Goal: Information Seeking & Learning: Find specific fact

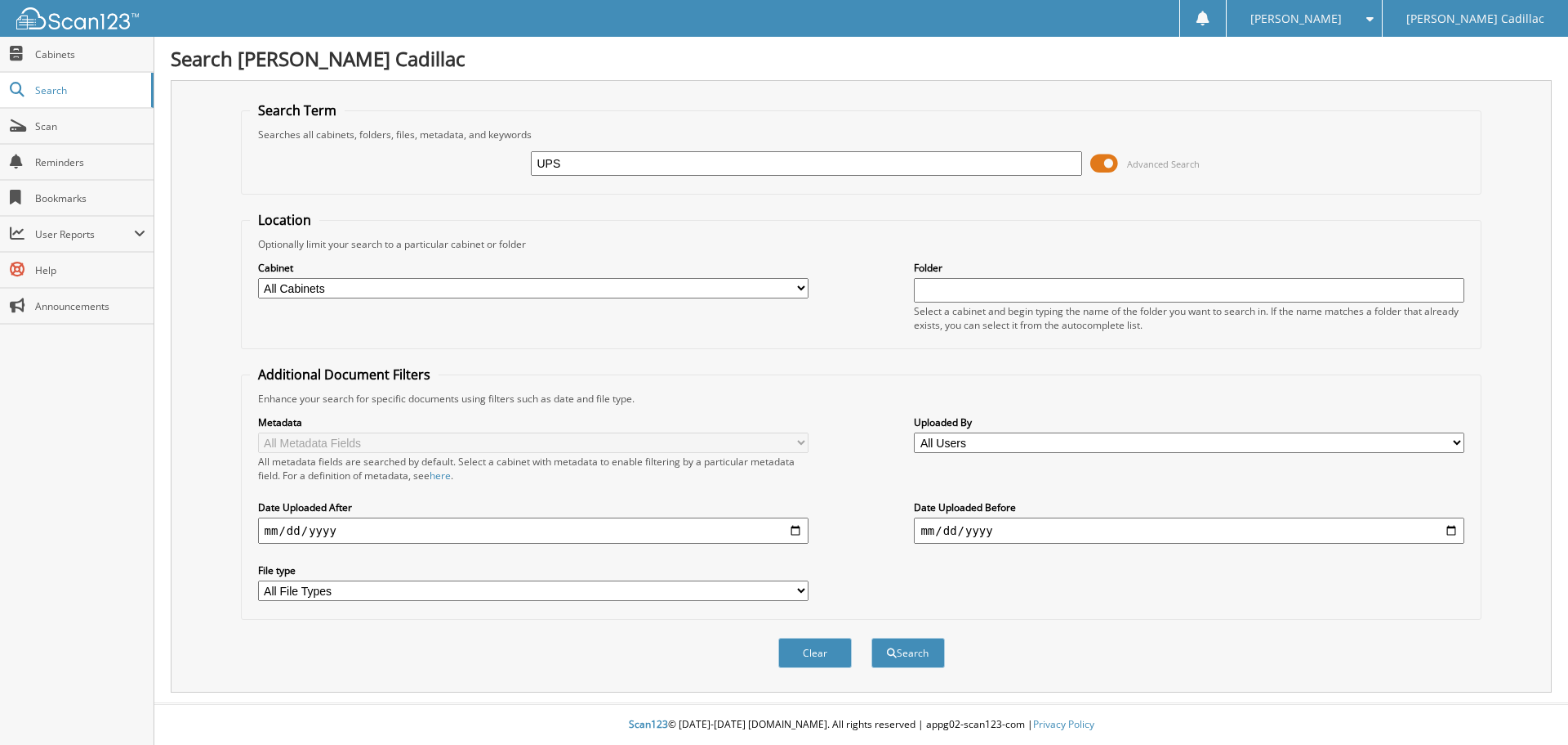
type input "UPS"
click at [871, 638] on button "Search" at bounding box center [908, 653] width 73 height 30
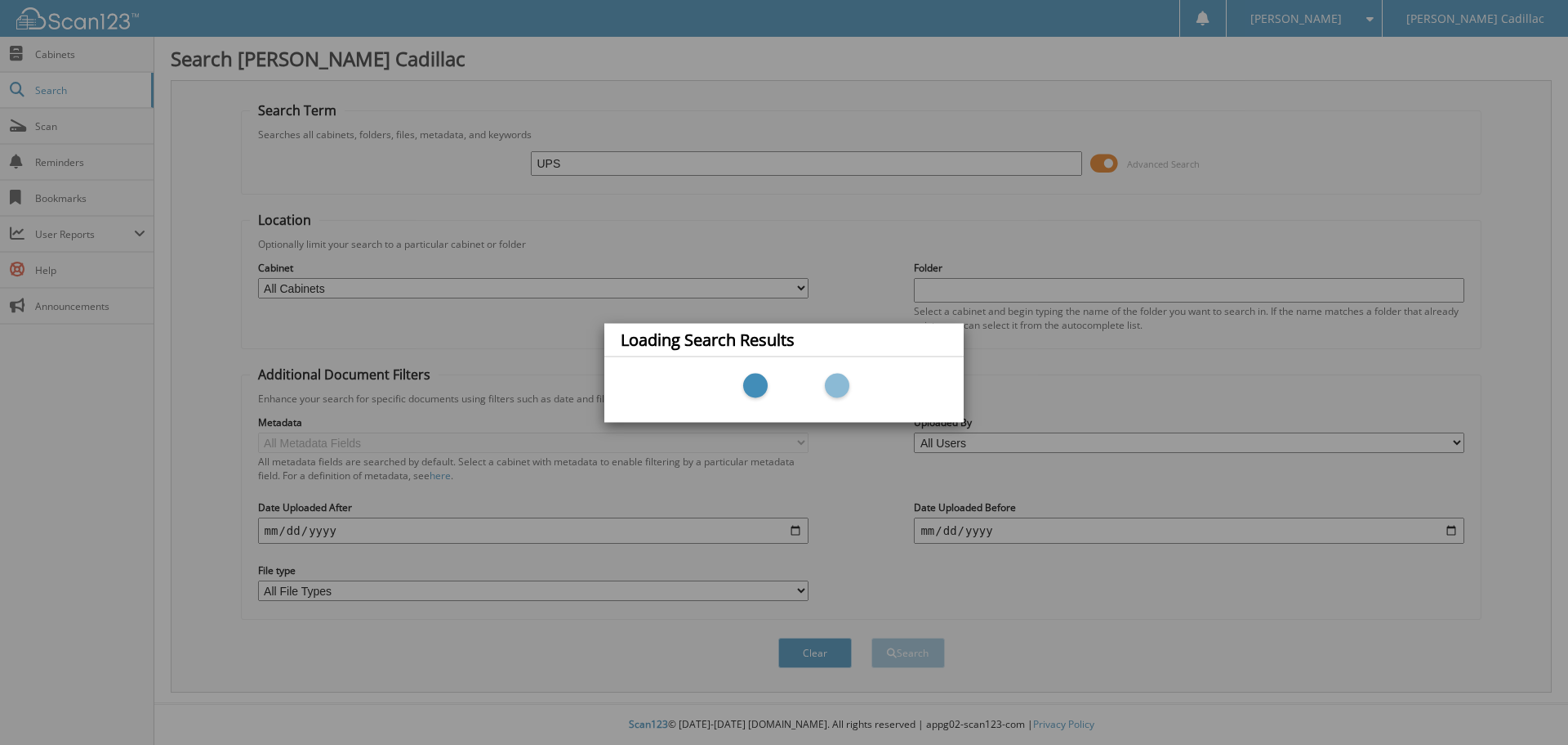
drag, startPoint x: 512, startPoint y: 332, endPoint x: 340, endPoint y: 403, distance: 186.1
click at [511, 334] on div "Loading Search Results" at bounding box center [784, 372] width 1568 height 745
click at [483, 596] on div "Loading Search Results" at bounding box center [784, 372] width 1568 height 745
drag, startPoint x: 842, startPoint y: 658, endPoint x: 296, endPoint y: 17, distance: 842.0
click at [834, 633] on div "Loading Search Results" at bounding box center [784, 372] width 1568 height 745
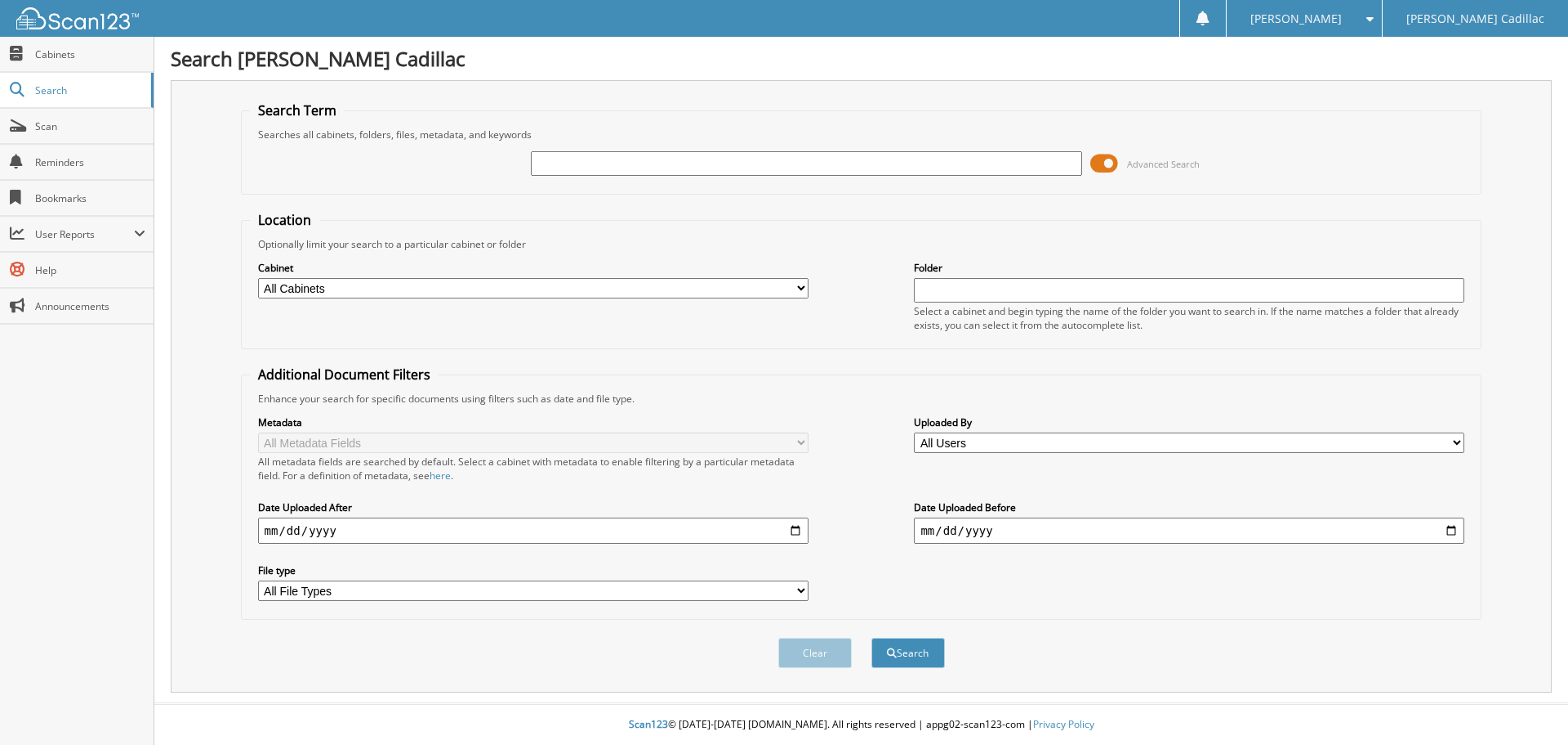
click at [57, 87] on span "Search" at bounding box center [88, 90] width 108 height 14
click at [645, 171] on input "text" at bounding box center [807, 164] width 551 height 24
type input "UPS"
click at [314, 522] on input "date" at bounding box center [534, 531] width 551 height 26
click at [801, 534] on input "date" at bounding box center [534, 531] width 551 height 26
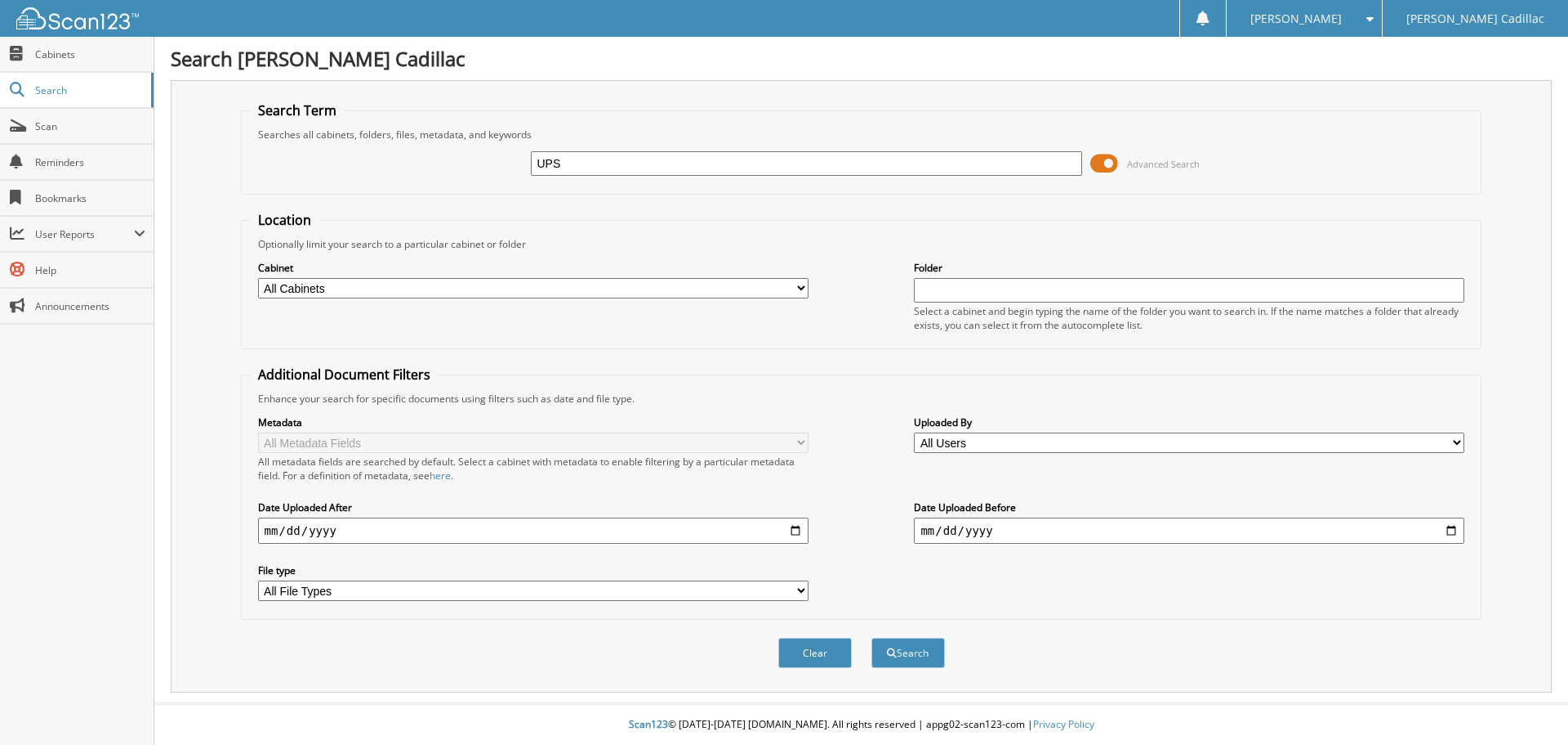
click at [699, 485] on div "Metadata All Metadata Fields All metadata fields are searched by default. Selec…" at bounding box center [862, 508] width 1224 height 205
click at [356, 524] on input "date" at bounding box center [534, 531] width 551 height 26
click at [800, 525] on input "date" at bounding box center [534, 531] width 551 height 26
click at [293, 527] on input "date" at bounding box center [534, 531] width 551 height 26
click at [791, 527] on input "date" at bounding box center [534, 531] width 551 height 26
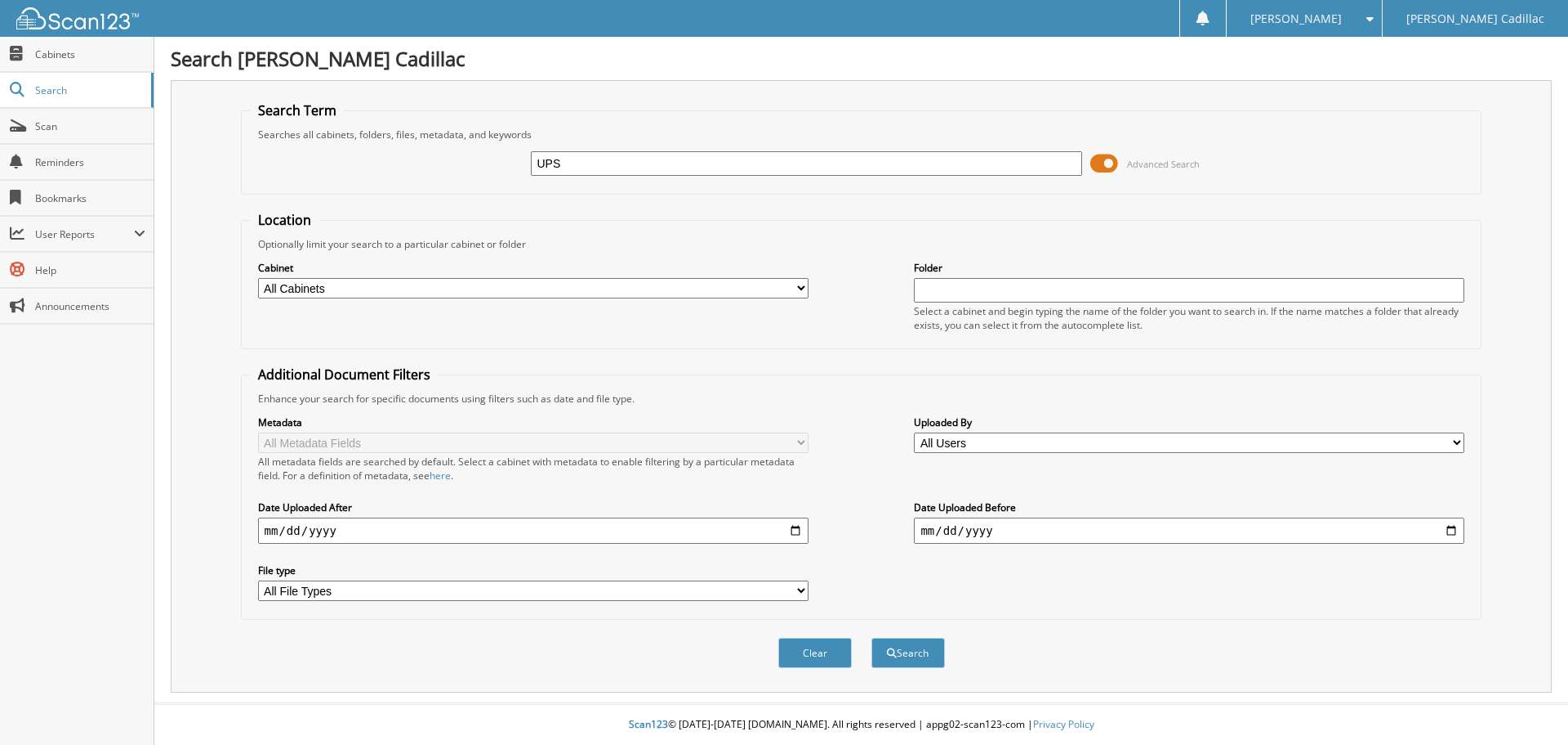
type input "2025-09-09"
click at [999, 534] on input "date" at bounding box center [1189, 531] width 551 height 26
click at [1452, 534] on input "date" at bounding box center [1189, 531] width 551 height 26
type input "2025-09-30"
click at [889, 658] on span "submit" at bounding box center [892, 653] width 9 height 9
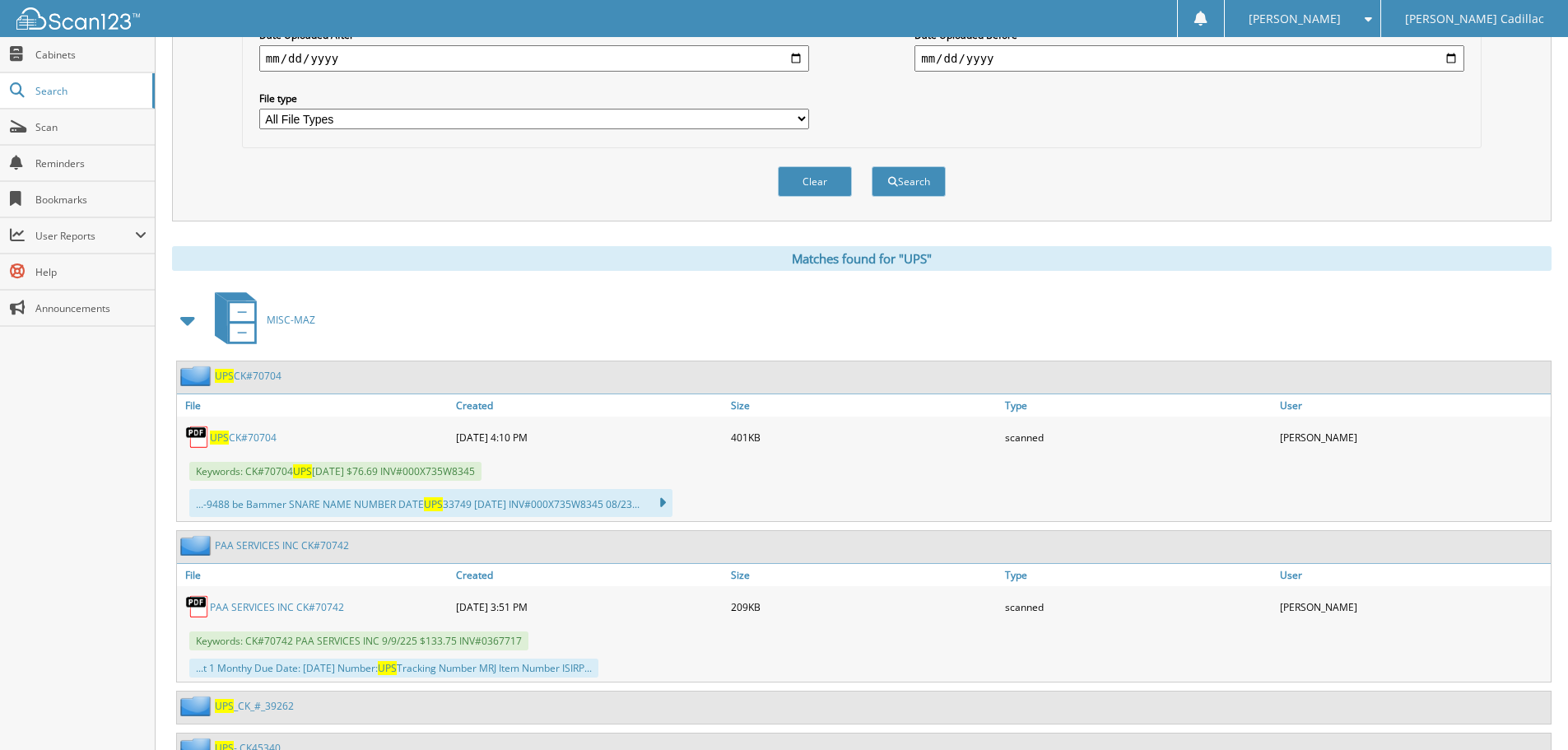
scroll to position [493, 0]
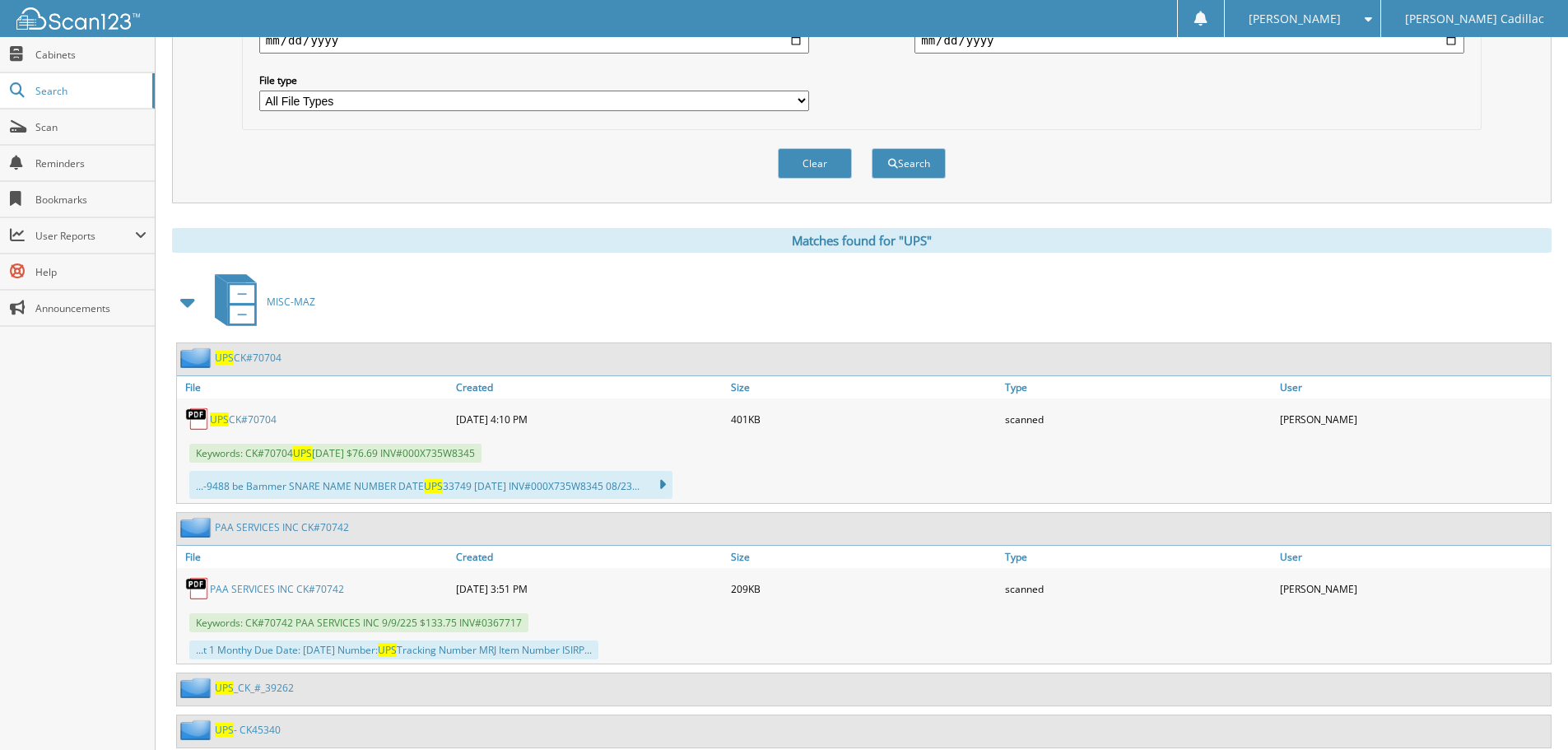
click at [180, 300] on span at bounding box center [189, 301] width 23 height 29
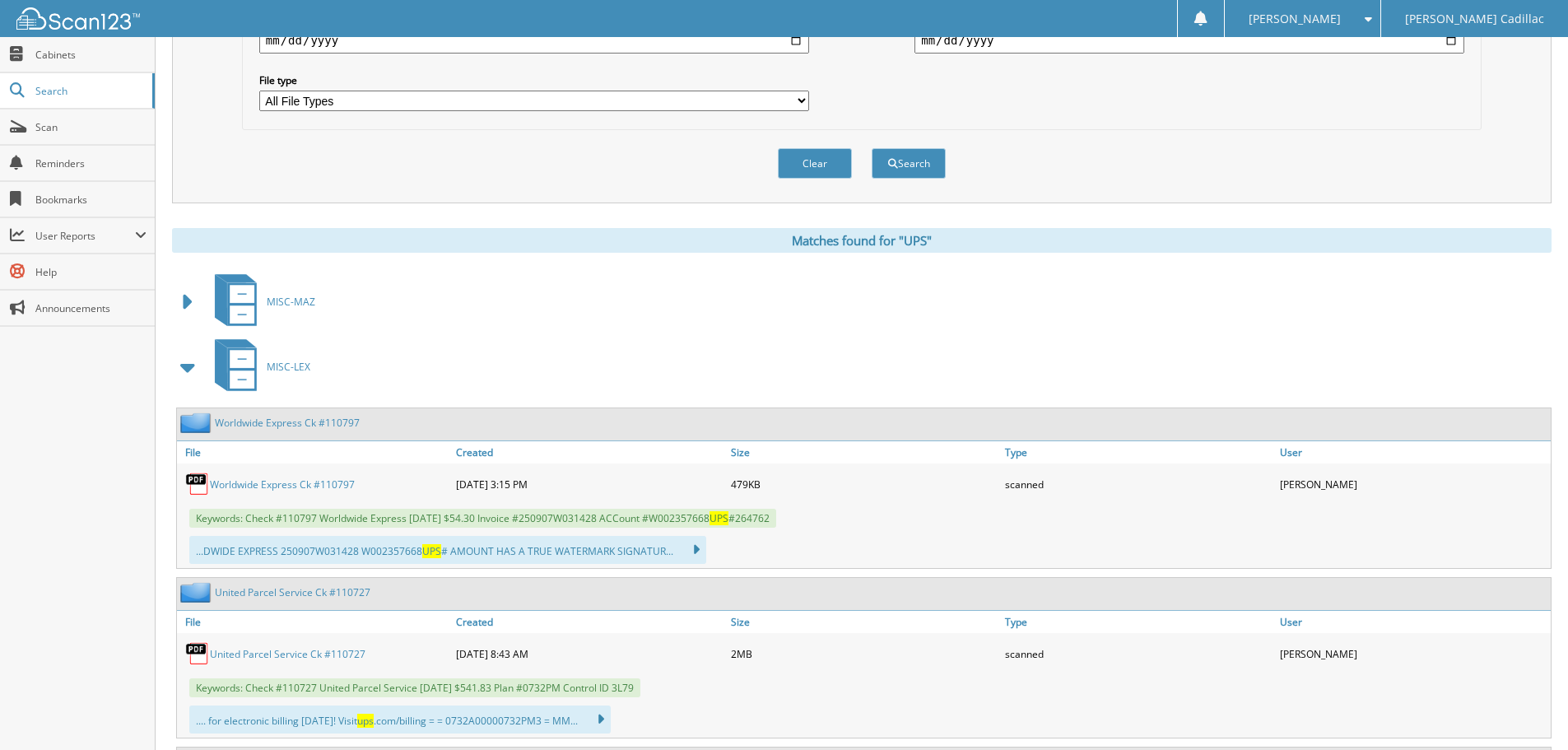
click at [194, 371] on span at bounding box center [189, 366] width 23 height 29
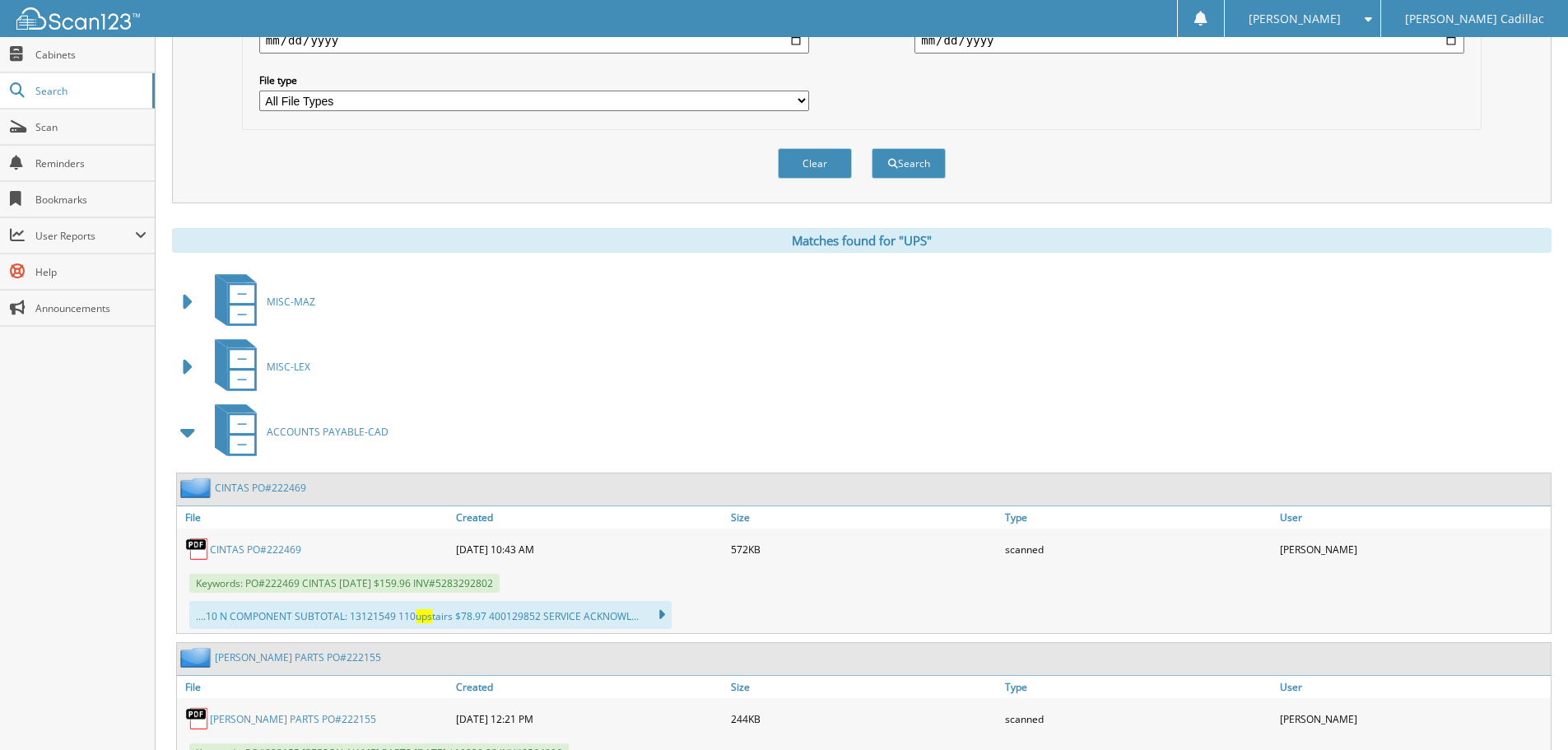
click at [194, 371] on span at bounding box center [189, 366] width 23 height 29
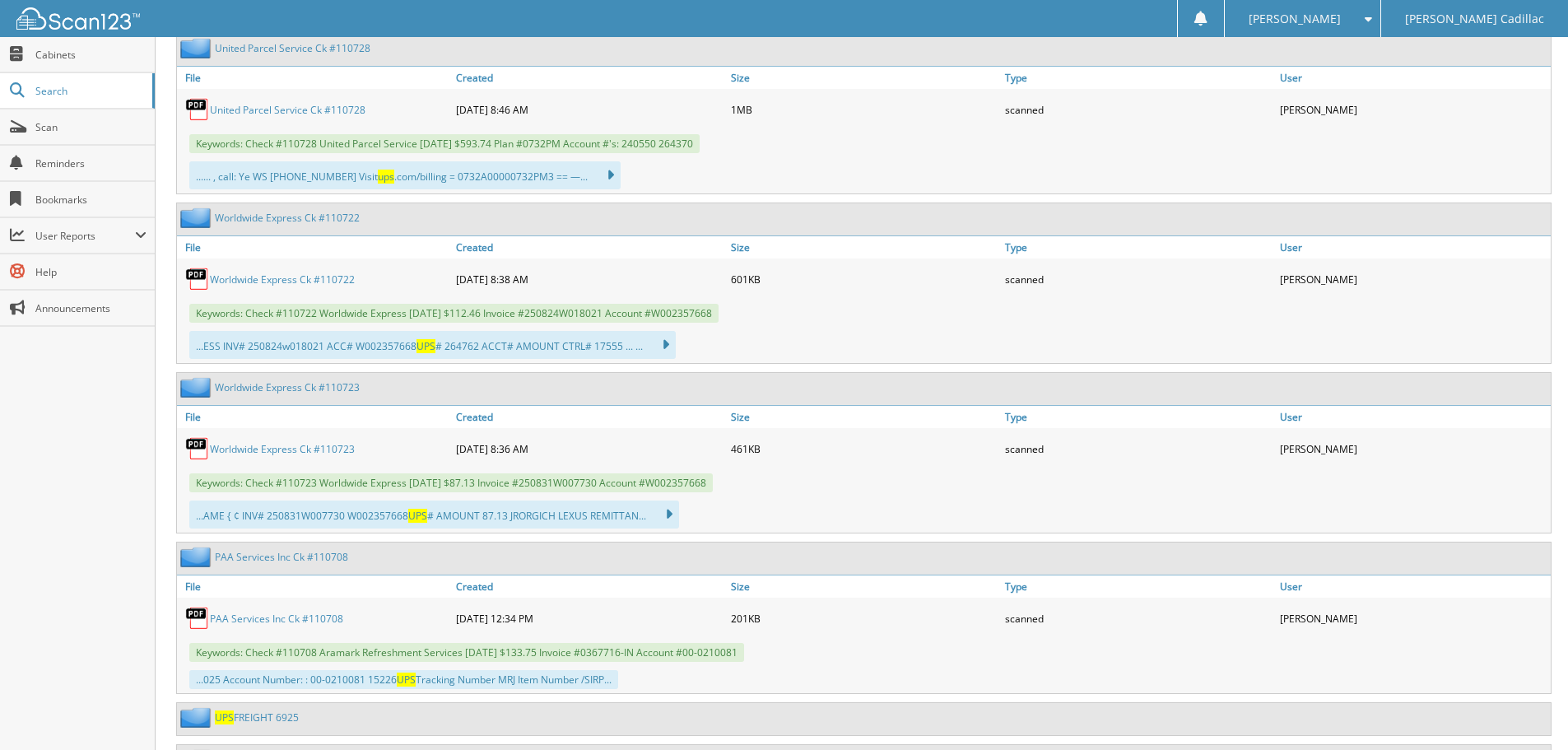
scroll to position [1070, 0]
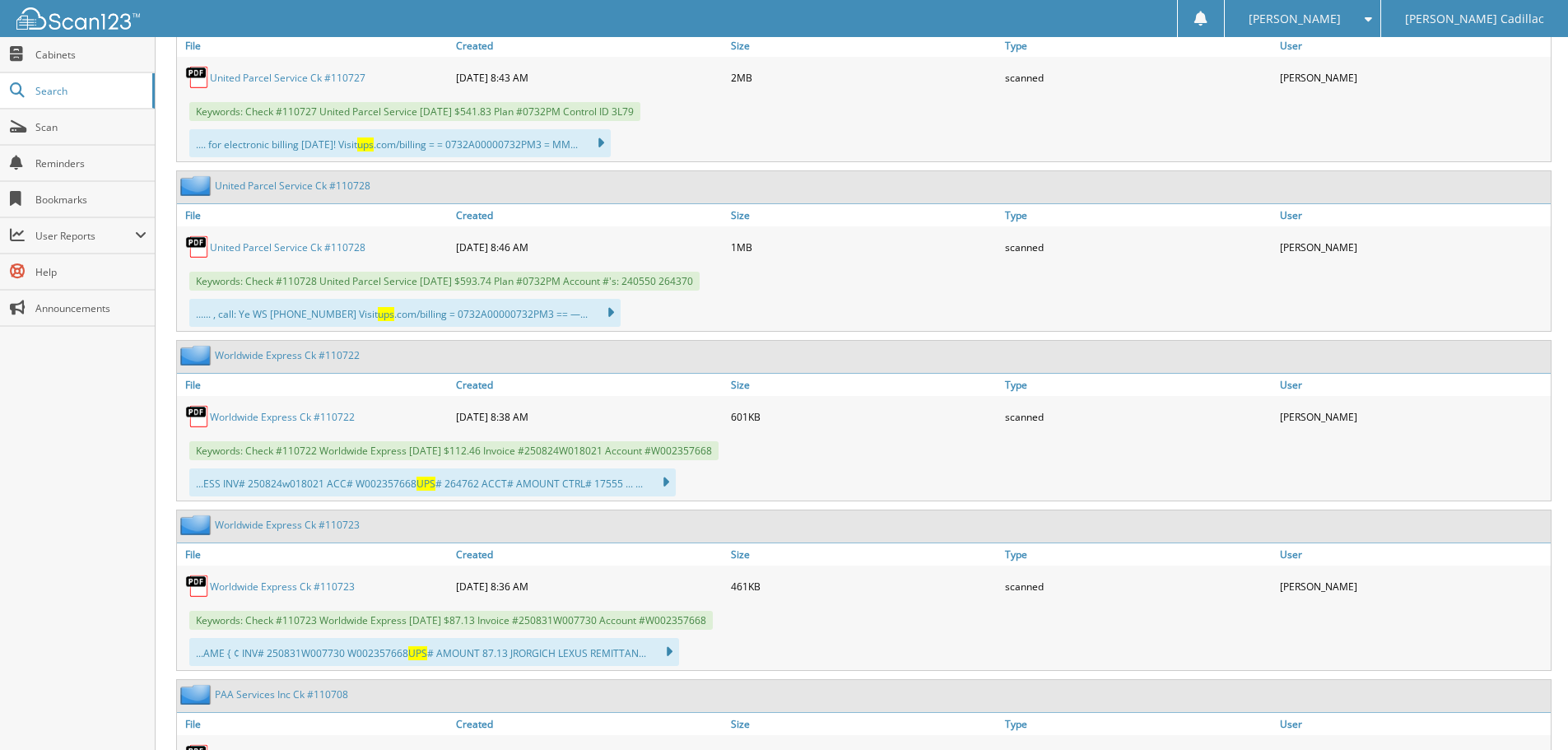
click at [277, 247] on link "United Parcel Service Ck #110728" at bounding box center [288, 247] width 155 height 14
click at [192, 248] on img at bounding box center [198, 247] width 25 height 25
click at [188, 213] on link "File" at bounding box center [315, 214] width 275 height 22
click at [354, 187] on link "United Parcel Service Ck #110728" at bounding box center [293, 186] width 155 height 14
